Goal: Find specific page/section: Find specific page/section

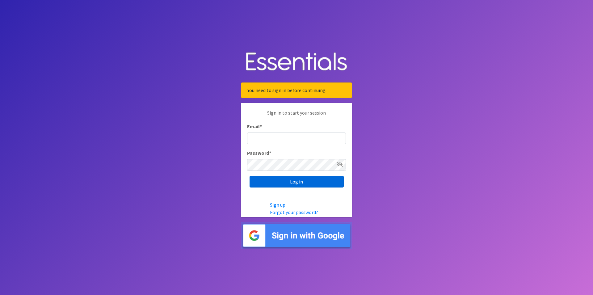
type input "renae.verstegen@unitedwayfoxcities.org"
click at [304, 185] on input "Log in" at bounding box center [296, 182] width 94 height 12
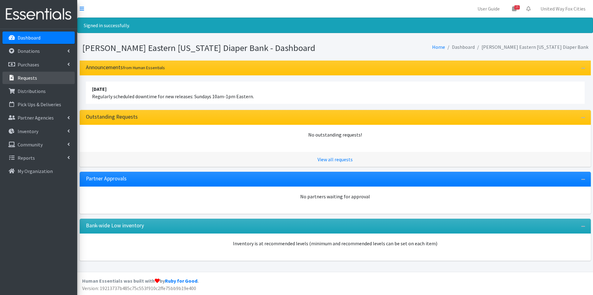
click at [33, 79] on p "Requests" at bounding box center [27, 78] width 19 height 6
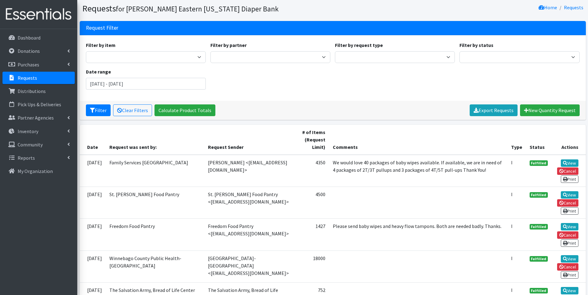
scroll to position [31, 0]
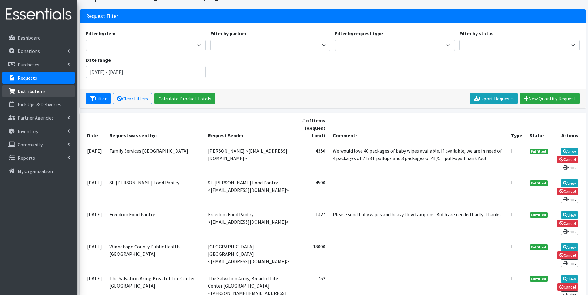
click at [31, 93] on p "Distributions" at bounding box center [32, 91] width 28 height 6
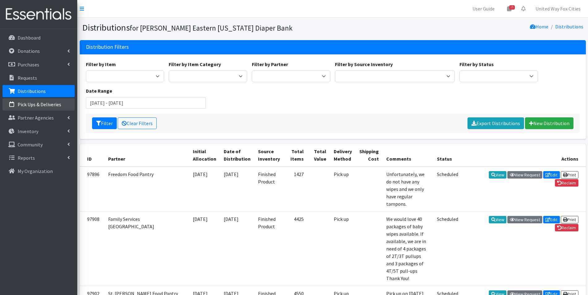
click at [39, 106] on p "Pick Ups & Deliveries" at bounding box center [40, 104] width 44 height 6
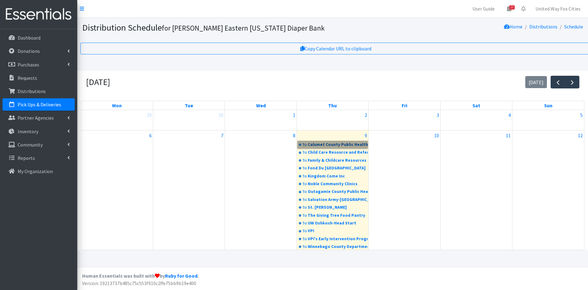
click at [328, 146] on link "9a Calumet County Public Health" at bounding box center [332, 144] width 70 height 7
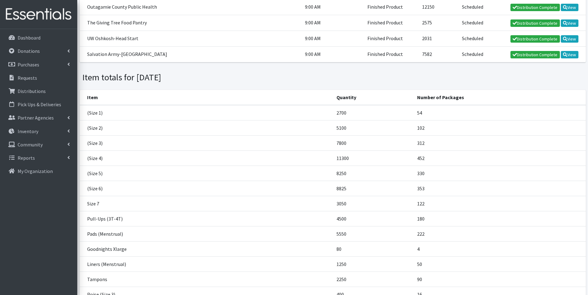
scroll to position [309, 0]
